Goal: Find specific fact: Find specific fact

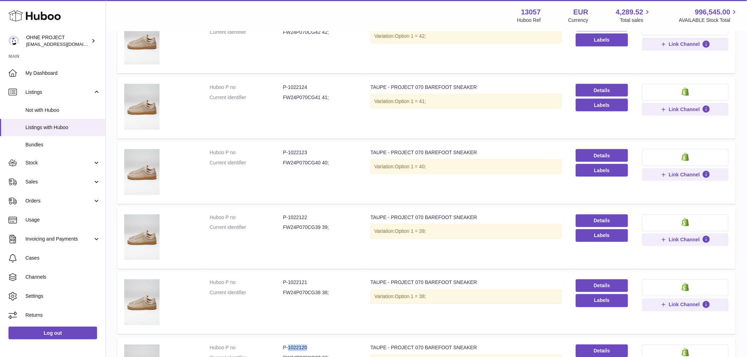
scroll to position [296, 0]
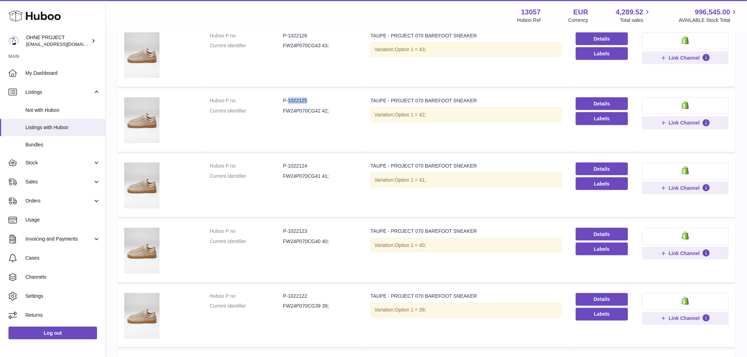
drag, startPoint x: 287, startPoint y: 99, endPoint x: 321, endPoint y: 100, distance: 33.2
click at [320, 100] on dd "P-1022125" at bounding box center [319, 100] width 73 height 7
copy dd "1022125"
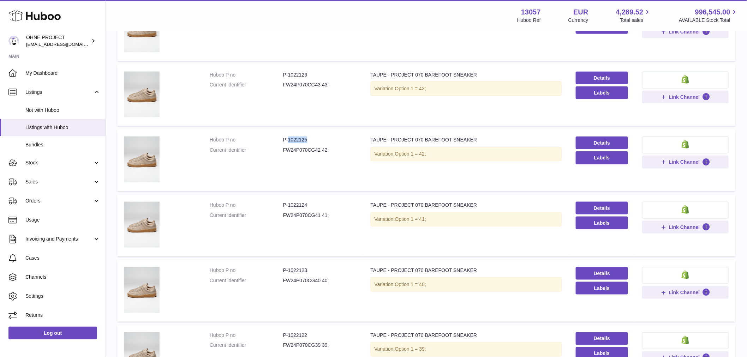
scroll to position [178, 0]
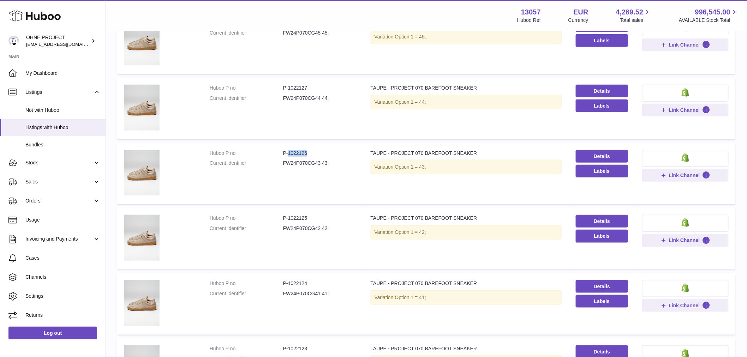
drag, startPoint x: 287, startPoint y: 152, endPoint x: 317, endPoint y: 152, distance: 30.0
click at [317, 152] on dd "P-1022126" at bounding box center [319, 153] width 73 height 7
copy dd "1022126"
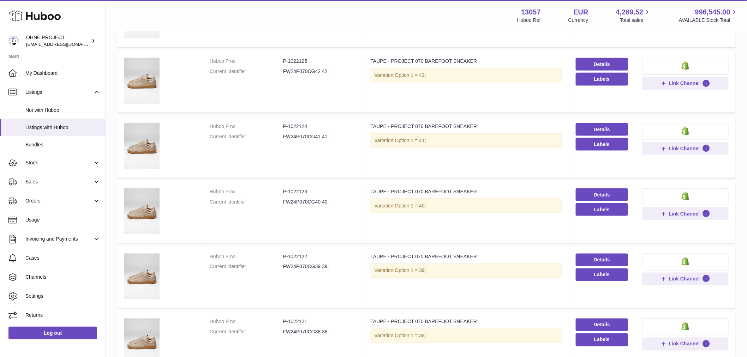
scroll to position [375, 0]
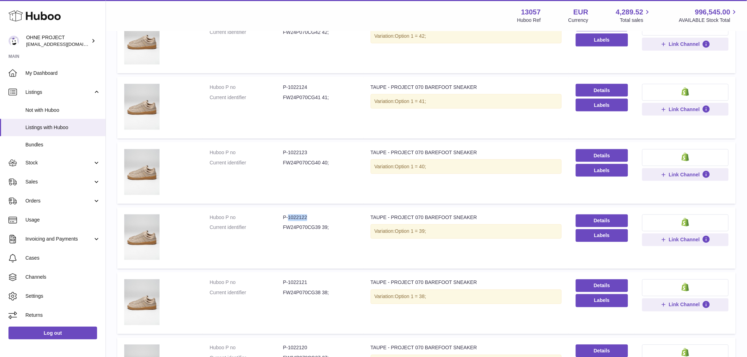
drag, startPoint x: 287, startPoint y: 214, endPoint x: 336, endPoint y: 214, distance: 49.4
click at [335, 215] on dd "P-1022122" at bounding box center [319, 218] width 73 height 7
copy dd "1022122"
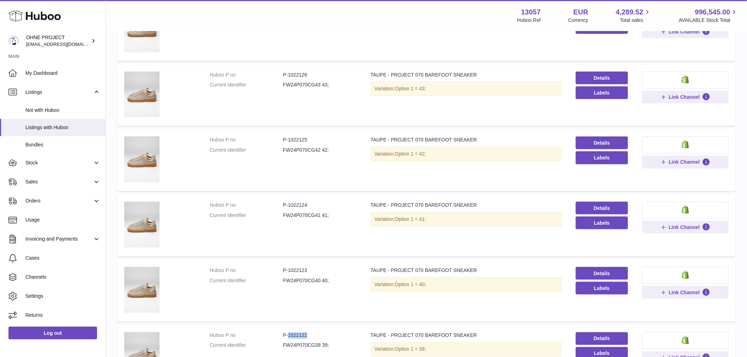
scroll to position [217, 0]
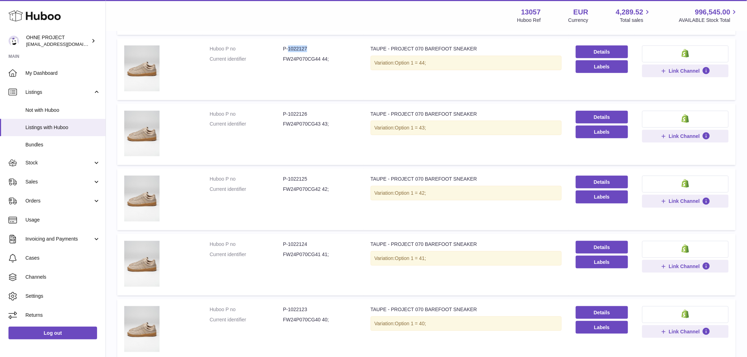
drag, startPoint x: 287, startPoint y: 47, endPoint x: 322, endPoint y: 47, distance: 34.2
click at [322, 47] on dd "P-1022127" at bounding box center [319, 49] width 73 height 7
copy dd "1022127"
drag, startPoint x: 287, startPoint y: 243, endPoint x: 324, endPoint y: 235, distance: 37.8
click at [324, 239] on td "Huboo P no P-1022124 Current identifier FW24P070CG41 41;" at bounding box center [283, 265] width 161 height 62
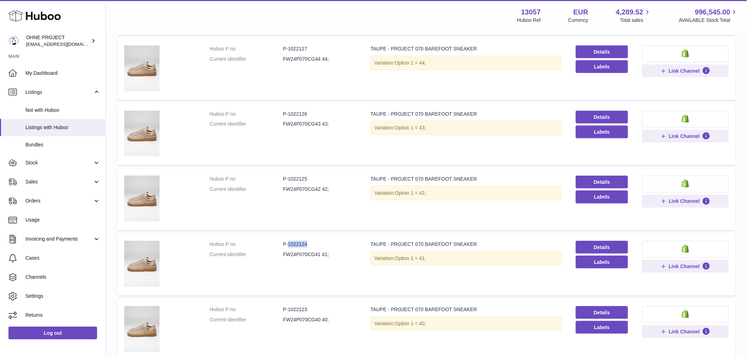
copy dd "1022124"
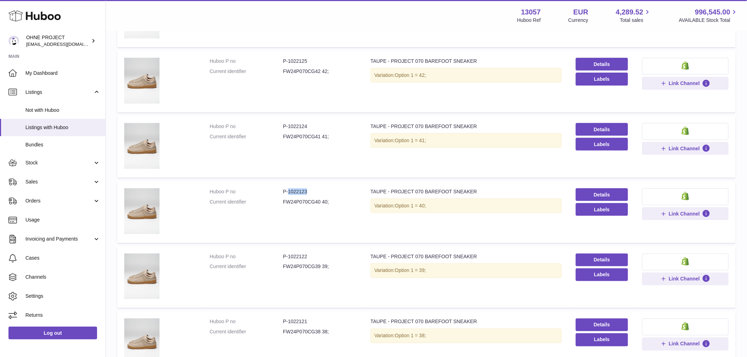
drag, startPoint x: 287, startPoint y: 189, endPoint x: 323, endPoint y: 189, distance: 35.7
click at [322, 189] on dd "P-1022123" at bounding box center [319, 192] width 73 height 7
copy dd "1022123"
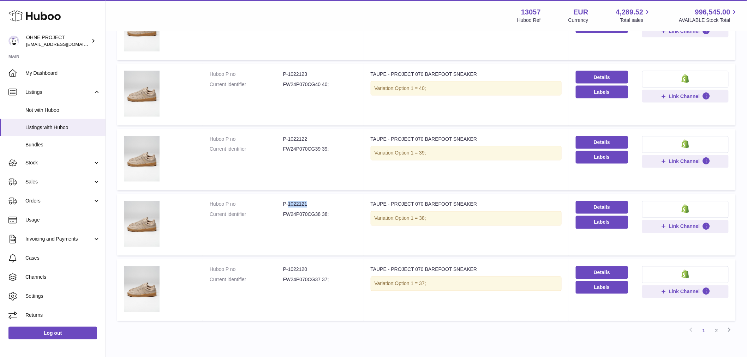
drag, startPoint x: 287, startPoint y: 203, endPoint x: 327, endPoint y: 205, distance: 40.0
click at [326, 205] on dd "P-1022121" at bounding box center [319, 204] width 73 height 7
copy dd "1022121"
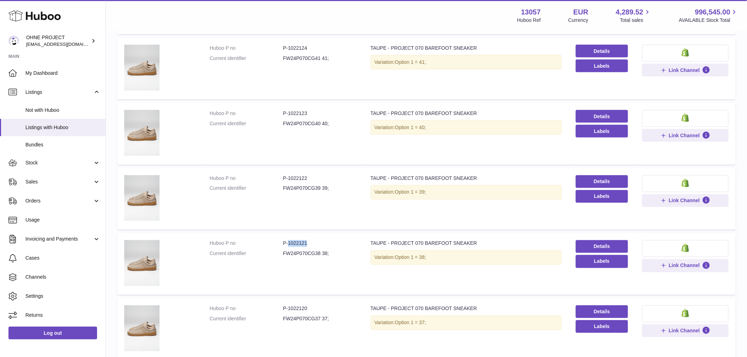
scroll to position [375, 0]
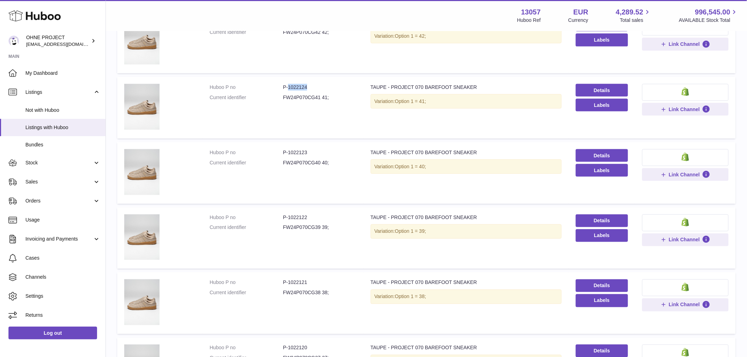
drag, startPoint x: 287, startPoint y: 87, endPoint x: 318, endPoint y: 87, distance: 31.1
click at [318, 87] on dd "P-1022124" at bounding box center [319, 87] width 73 height 7
copy dd "1022124"
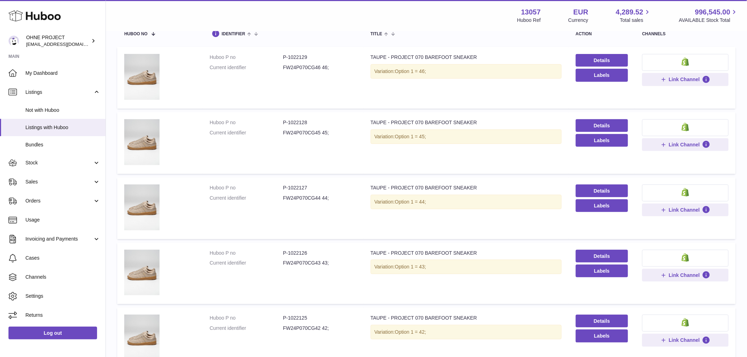
scroll to position [0, 0]
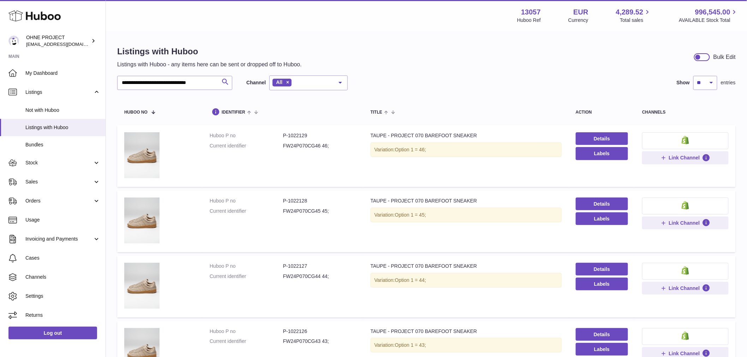
click at [220, 83] on button "Search" at bounding box center [225, 83] width 14 height 14
click at [215, 83] on input "**********" at bounding box center [174, 83] width 115 height 14
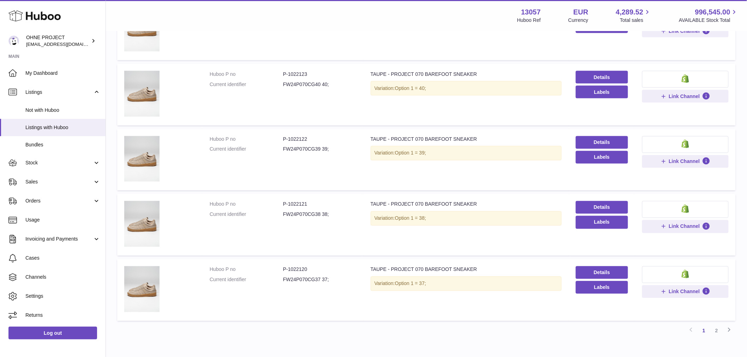
scroll to position [453, 0]
click at [719, 329] on link "2" at bounding box center [716, 331] width 13 height 13
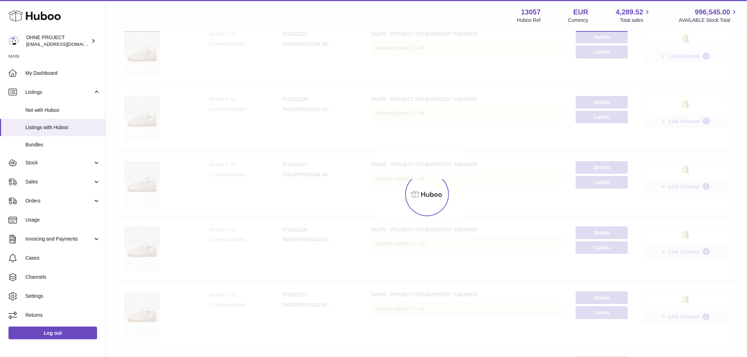
scroll to position [32, 0]
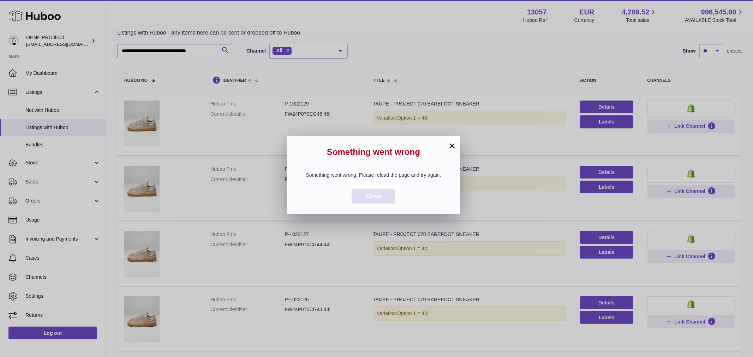
click at [377, 199] on span "Close" at bounding box center [374, 196] width 16 height 6
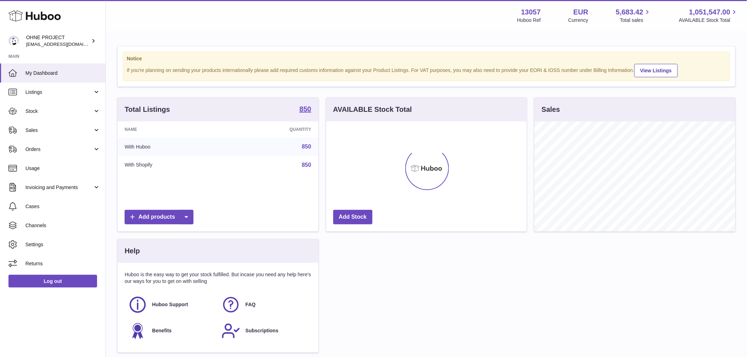
scroll to position [110, 201]
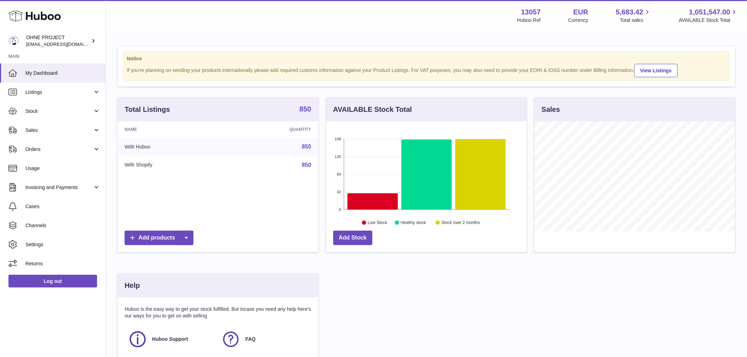
click at [302, 113] on strong "850" at bounding box center [305, 109] width 12 height 7
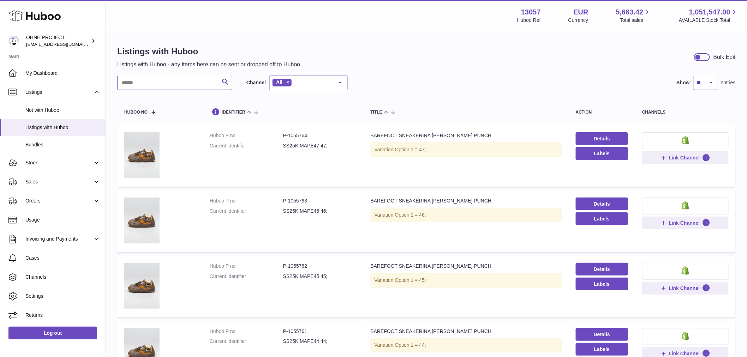
click at [182, 80] on input "text" at bounding box center [174, 83] width 115 height 14
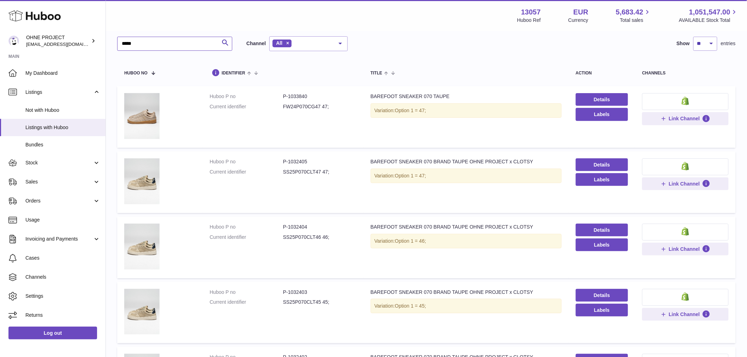
scroll to position [78, 0]
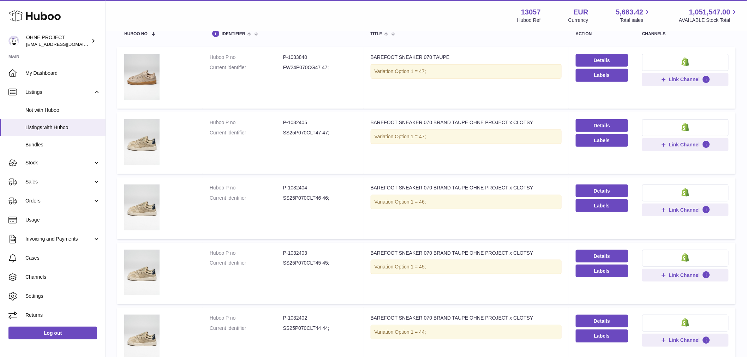
click at [286, 120] on dd "P-1032405" at bounding box center [319, 122] width 73 height 7
drag, startPoint x: 287, startPoint y: 120, endPoint x: 321, endPoint y: 125, distance: 33.5
click at [321, 125] on dd "P-1032405" at bounding box center [319, 122] width 73 height 7
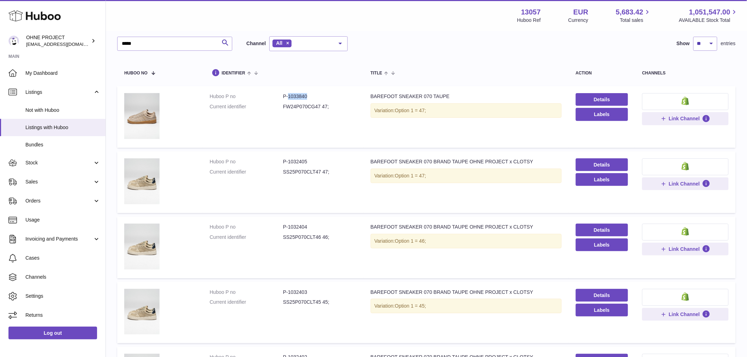
drag, startPoint x: 288, startPoint y: 94, endPoint x: 319, endPoint y: 95, distance: 31.5
click at [319, 95] on dd "P-1033840" at bounding box center [319, 96] width 73 height 7
copy dd "1033840"
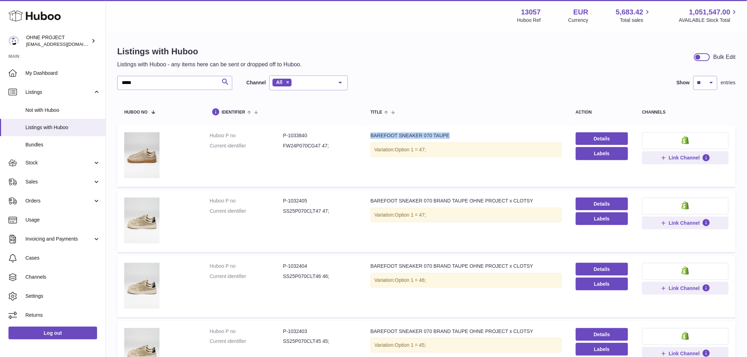
drag, startPoint x: 447, startPoint y: 136, endPoint x: 364, endPoint y: 136, distance: 83.0
click at [366, 136] on td "Title BAREFOOT SNEAKER 070 TAUPE Variation: Option 1 = 47;" at bounding box center [466, 156] width 205 height 62
copy div "BAREFOOT SNEAKER 070 TAUPE"
drag, startPoint x: 184, startPoint y: 80, endPoint x: 124, endPoint y: 76, distance: 59.4
click at [125, 76] on input "*****" at bounding box center [174, 83] width 115 height 14
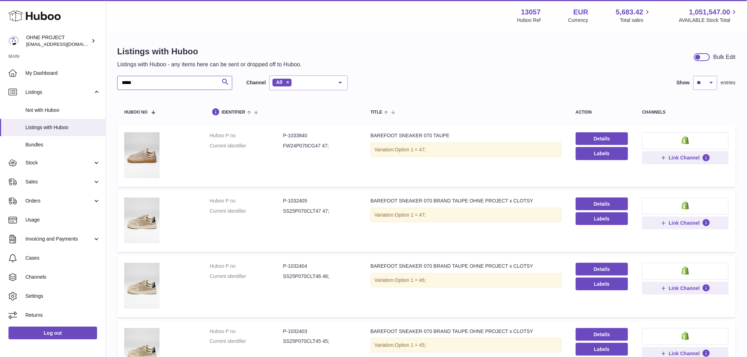
type input "*"
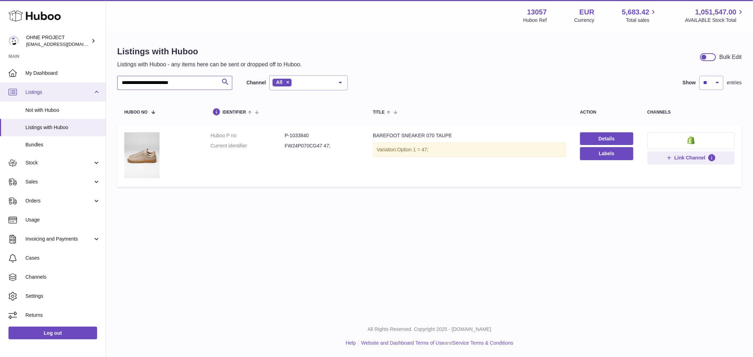
drag, startPoint x: 213, startPoint y: 86, endPoint x: 103, endPoint y: 88, distance: 110.5
click at [103, 88] on div "**********" at bounding box center [376, 178] width 753 height 357
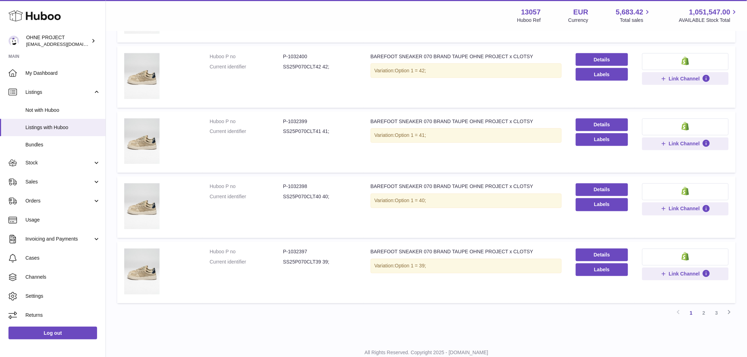
scroll to position [492, 0]
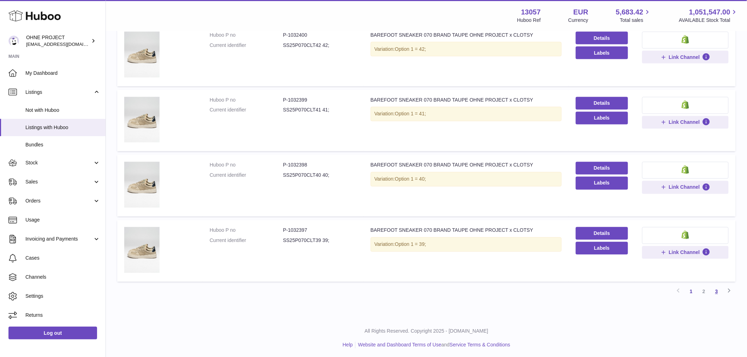
click at [713, 293] on link "3" at bounding box center [716, 292] width 13 height 13
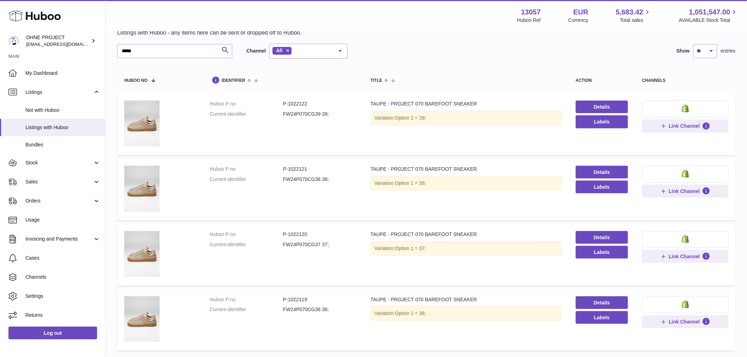
scroll to position [71, 0]
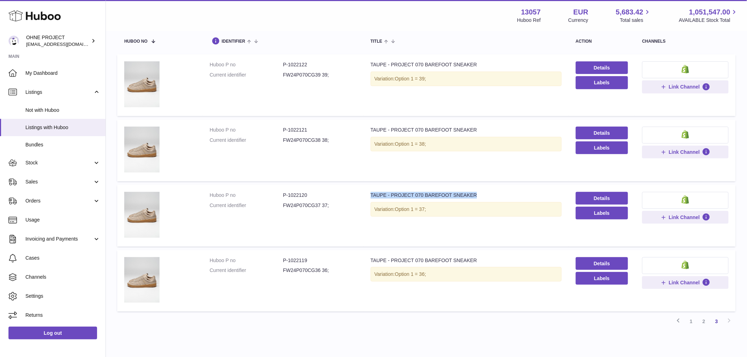
drag, startPoint x: 366, startPoint y: 193, endPoint x: 471, endPoint y: 192, distance: 104.5
click at [471, 192] on td "Title TAUPE - PROJECT 070 BAREFOOT SNEAKER Variation: Option 1 = 37;" at bounding box center [466, 216] width 205 height 62
copy div "TAUPE - PROJECT 070 BAREFOOT SNEAKER"
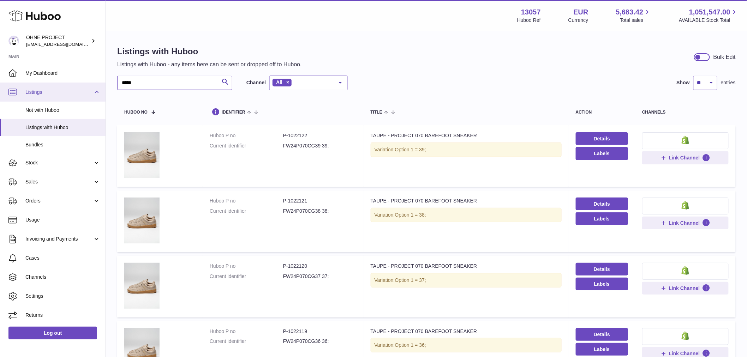
drag, startPoint x: 150, startPoint y: 86, endPoint x: 100, endPoint y: 92, distance: 49.7
click at [101, 91] on div "Huboo OHNE PROJECT [EMAIL_ADDRESS][DOMAIN_NAME] Main My Dashboard Listings Not …" at bounding box center [373, 230] width 747 height 460
paste input "**********"
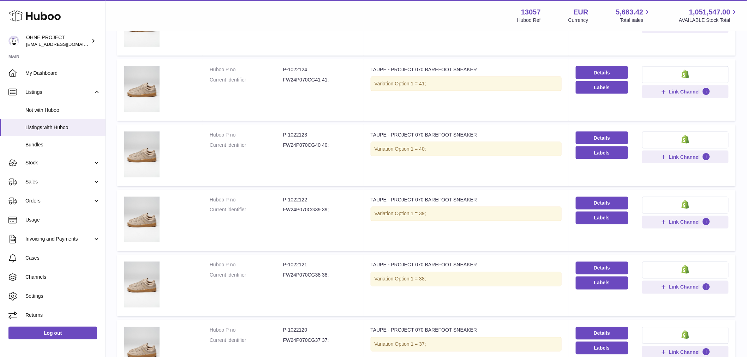
scroll to position [492, 0]
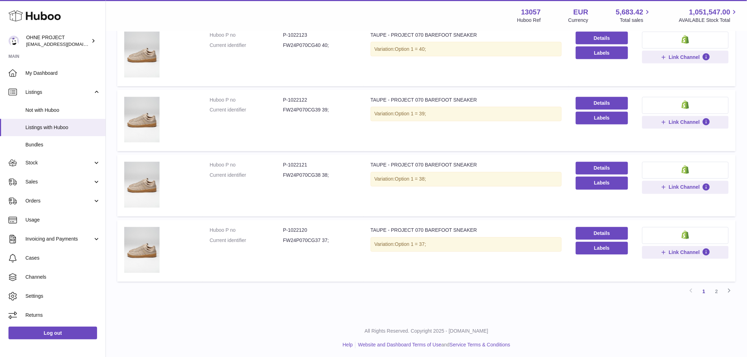
type input "**********"
drag, startPoint x: 287, startPoint y: 228, endPoint x: 325, endPoint y: 221, distance: 38.4
click at [325, 221] on td "Huboo P no P-1022120 Current identifier FW24P070CG37 37;" at bounding box center [283, 251] width 161 height 62
copy dd "1022120"
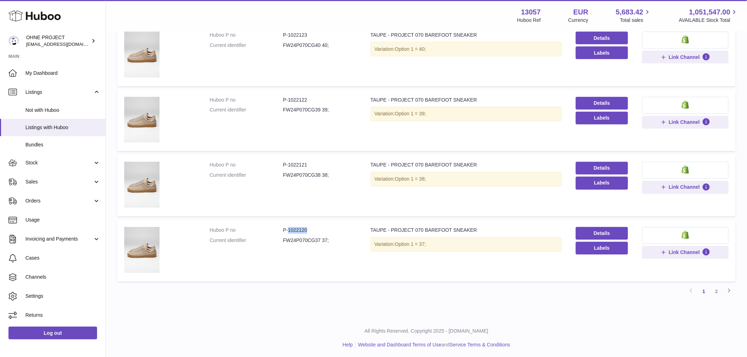
scroll to position [453, 0]
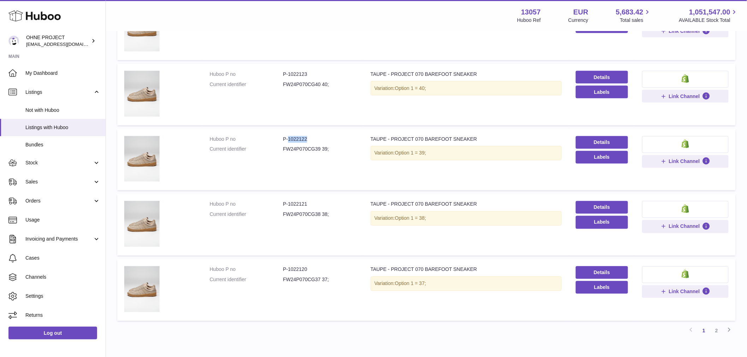
drag, startPoint x: 287, startPoint y: 136, endPoint x: 315, endPoint y: 133, distance: 28.1
click at [315, 133] on td "Huboo P no P-1022122 Current identifier FW24P070CG39 39;" at bounding box center [283, 160] width 161 height 62
copy dd "1022122"
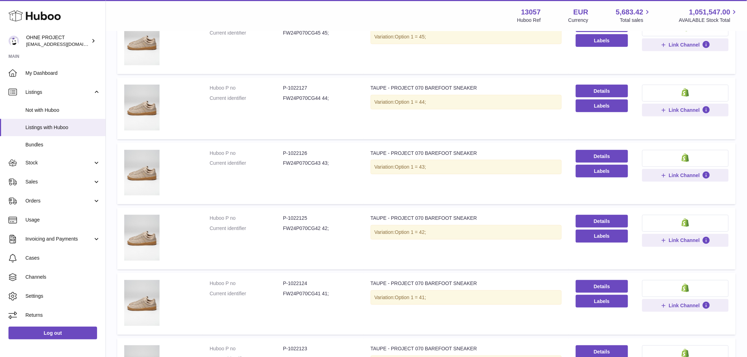
scroll to position [100, 0]
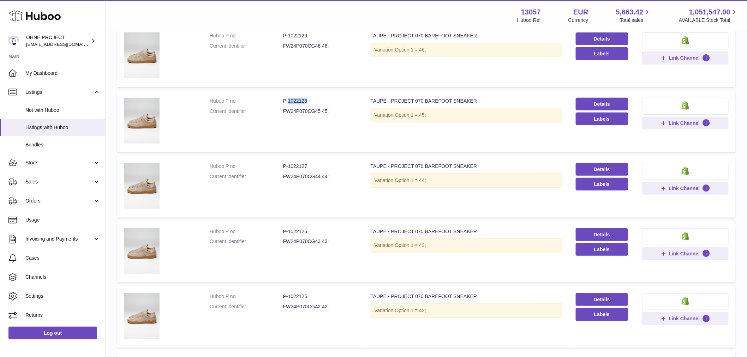
drag, startPoint x: 286, startPoint y: 99, endPoint x: 313, endPoint y: 98, distance: 26.9
click at [313, 98] on dd "P-1022128" at bounding box center [319, 101] width 73 height 7
copy dd "1022128"
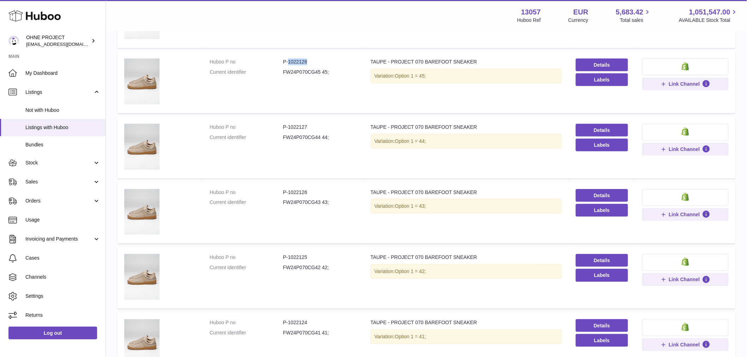
scroll to position [178, 0]
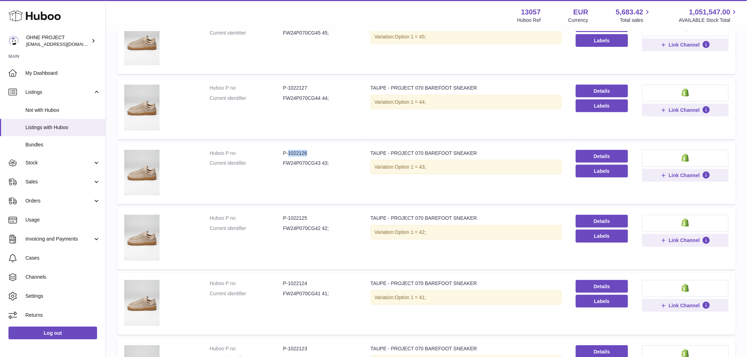
drag, startPoint x: 287, startPoint y: 152, endPoint x: 327, endPoint y: 153, distance: 40.6
click at [327, 153] on dd "P-1022126" at bounding box center [319, 153] width 73 height 7
copy dd "1022126"
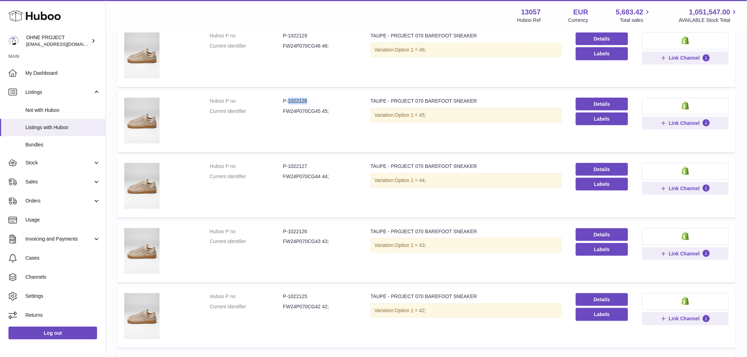
drag, startPoint x: 287, startPoint y: 98, endPoint x: 329, endPoint y: 99, distance: 41.3
click at [329, 99] on dd "P-1022128" at bounding box center [319, 101] width 73 height 7
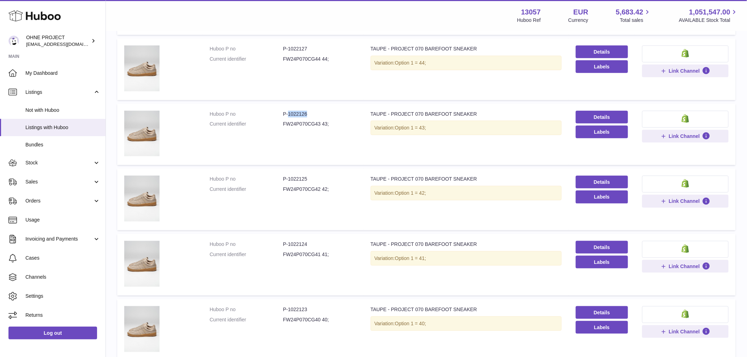
drag, startPoint x: 288, startPoint y: 112, endPoint x: 319, endPoint y: 111, distance: 31.1
click at [319, 111] on dd "P-1022126" at bounding box center [319, 114] width 73 height 7
copy dd "1022126"
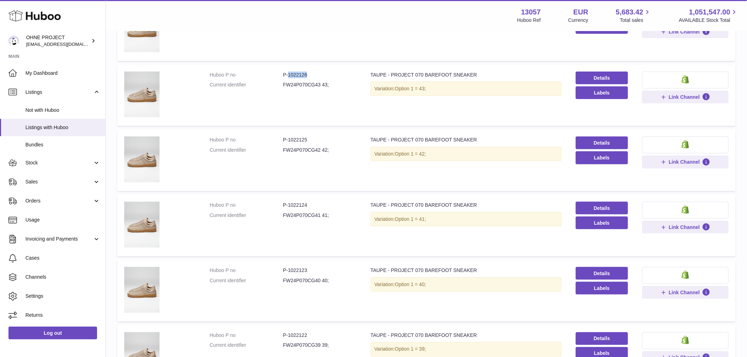
scroll to position [178, 0]
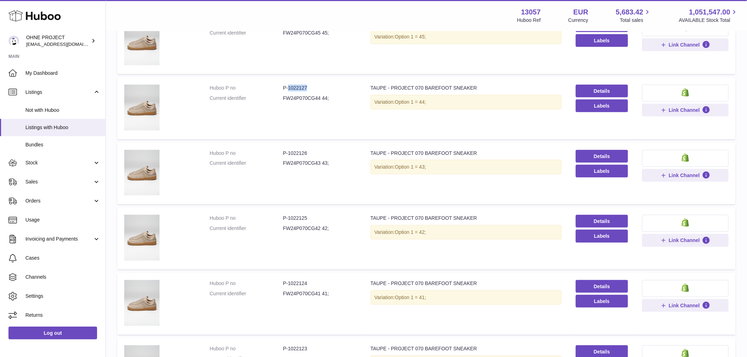
drag, startPoint x: 286, startPoint y: 84, endPoint x: 318, endPoint y: 81, distance: 32.2
click at [318, 81] on td "Huboo P no P-1022127 Current identifier FW24P070CG44 44;" at bounding box center [283, 109] width 161 height 62
copy dd "1022127"
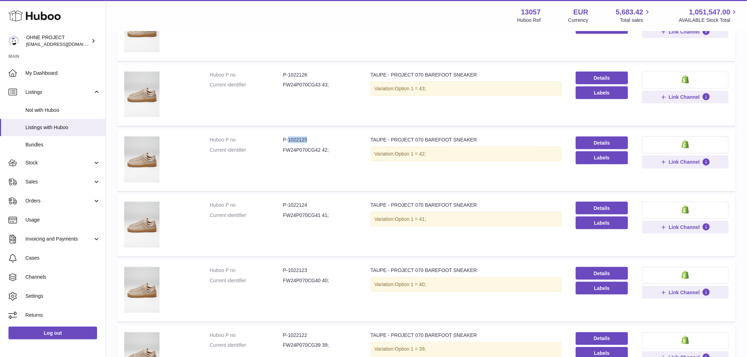
drag, startPoint x: 288, startPoint y: 137, endPoint x: 318, endPoint y: 135, distance: 30.4
click at [317, 134] on td "Huboo P no P-1022125 Current identifier FW24P070CG42 42;" at bounding box center [283, 161] width 161 height 62
copy dd "1022125"
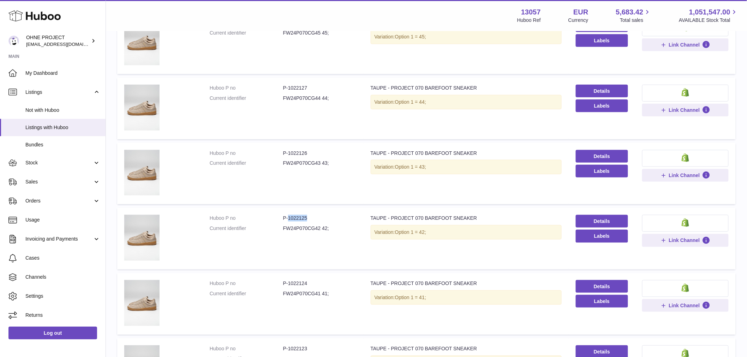
scroll to position [139, 0]
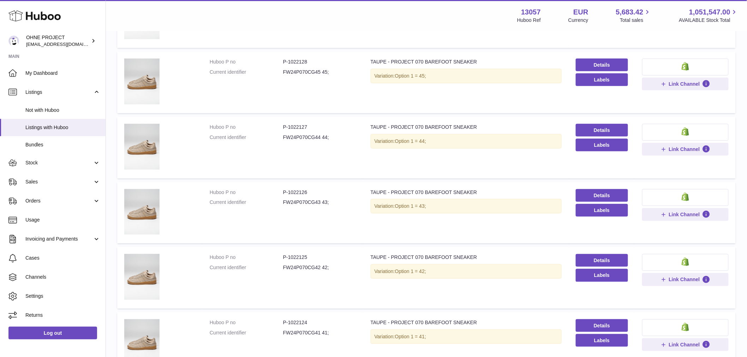
click at [288, 59] on dd "P-1022128" at bounding box center [319, 62] width 73 height 7
drag, startPoint x: 287, startPoint y: 59, endPoint x: 327, endPoint y: 61, distance: 39.6
click at [325, 61] on dd "P-1022128" at bounding box center [319, 62] width 73 height 7
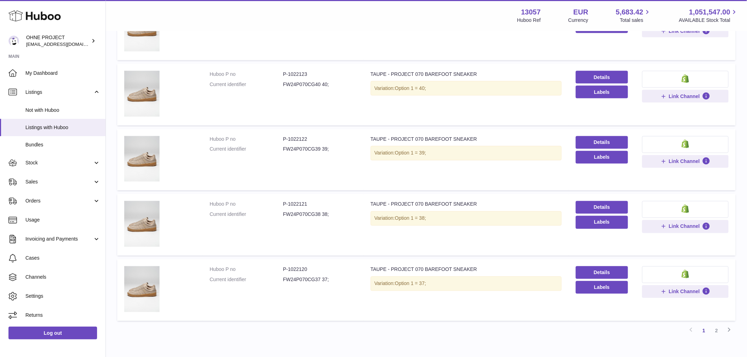
scroll to position [492, 0]
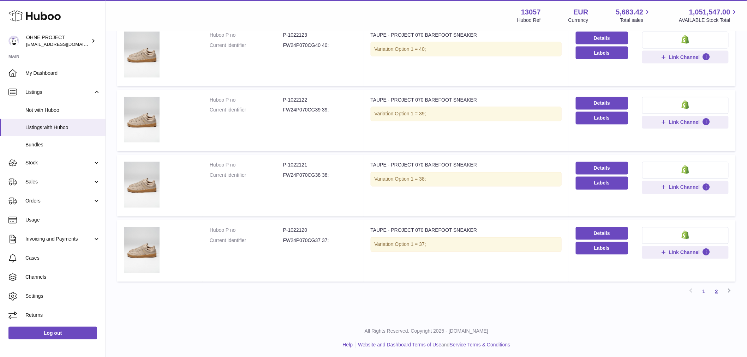
click at [716, 287] on link "2" at bounding box center [716, 292] width 13 height 13
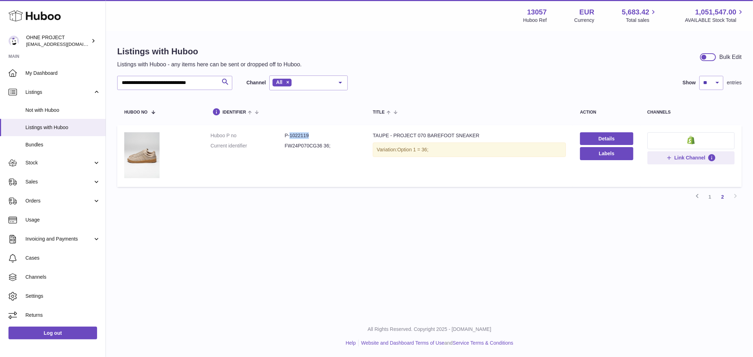
drag, startPoint x: 288, startPoint y: 135, endPoint x: 323, endPoint y: 134, distance: 35.3
click at [323, 134] on dd "P-1022119" at bounding box center [322, 135] width 74 height 7
click at [710, 197] on link "1" at bounding box center [710, 197] width 13 height 13
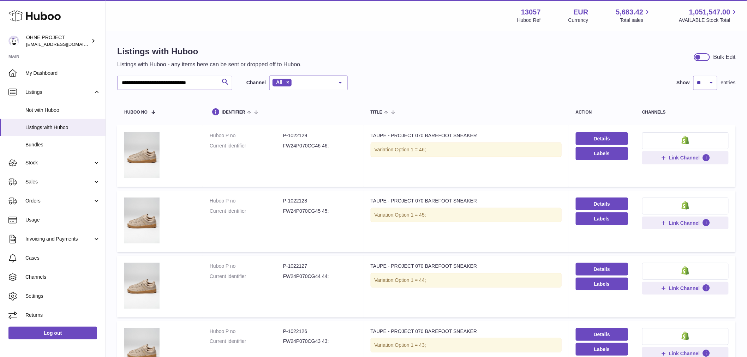
scroll to position [39, 0]
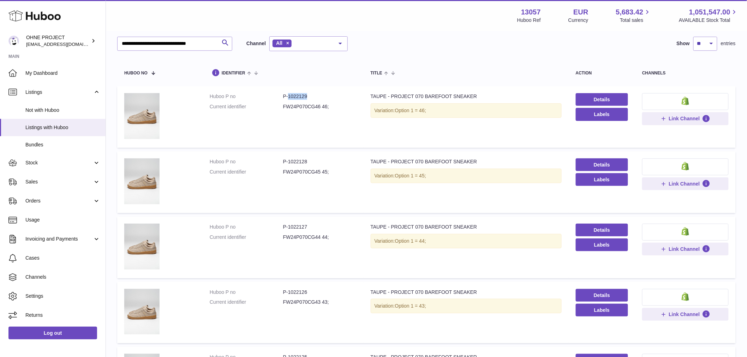
drag, startPoint x: 288, startPoint y: 95, endPoint x: 315, endPoint y: 96, distance: 27.2
click at [315, 96] on dd "P-1022129" at bounding box center [319, 96] width 73 height 7
